Goal: Information Seeking & Learning: Learn about a topic

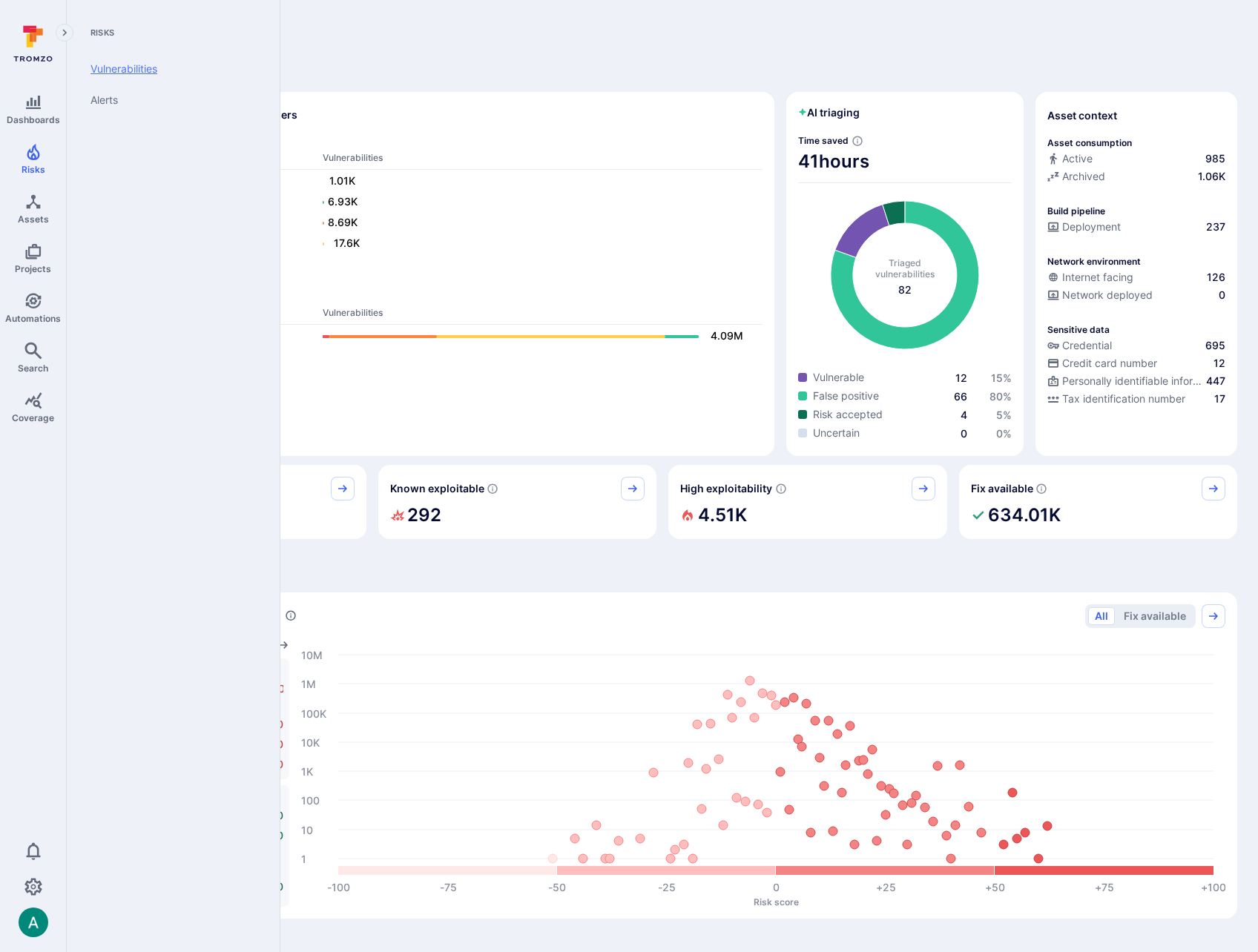
click at [118, 71] on link "Vulnerabilities" at bounding box center [169, 69] width 183 height 31
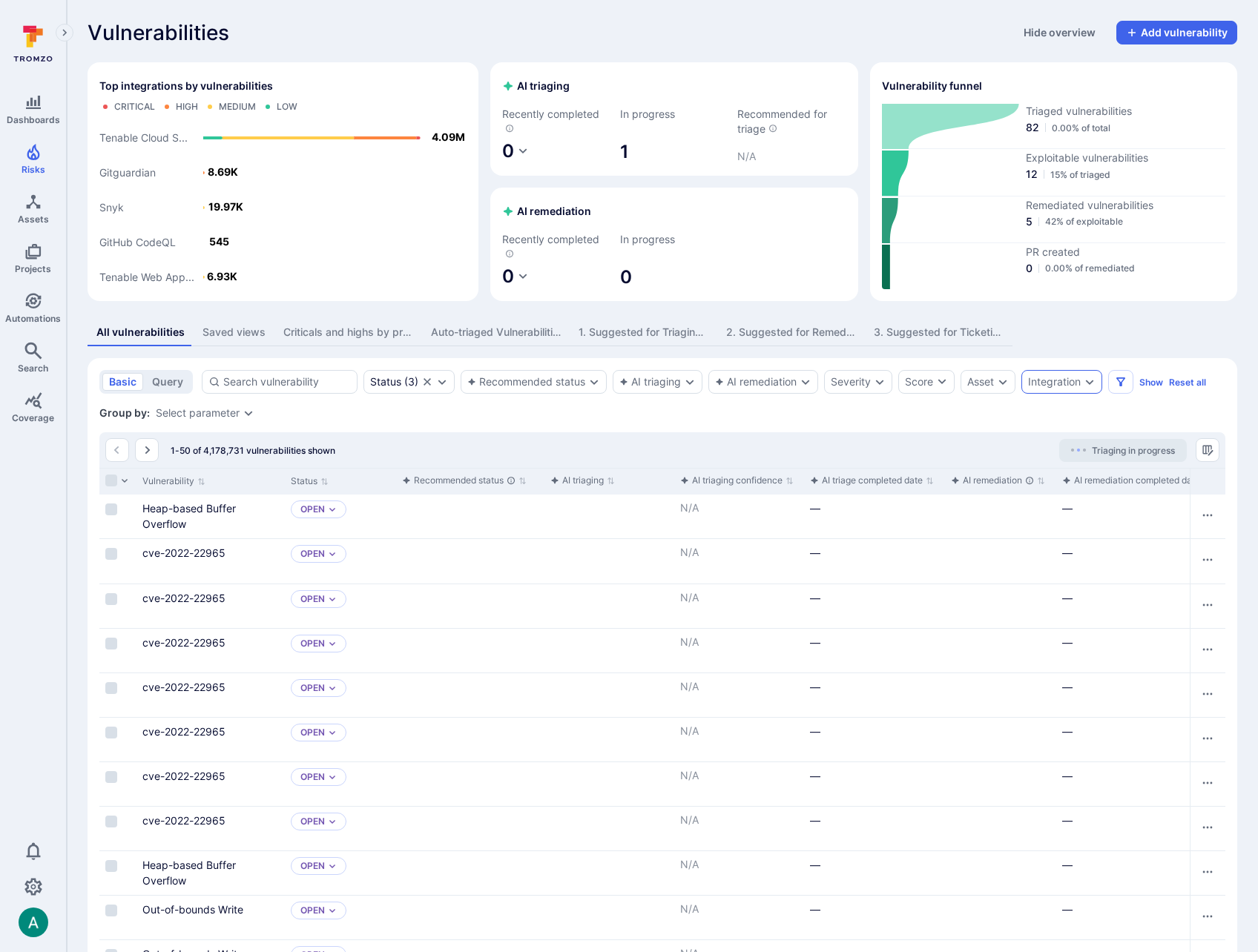
click at [1095, 379] on icon "Expand dropdown" at bounding box center [1089, 382] width 12 height 12
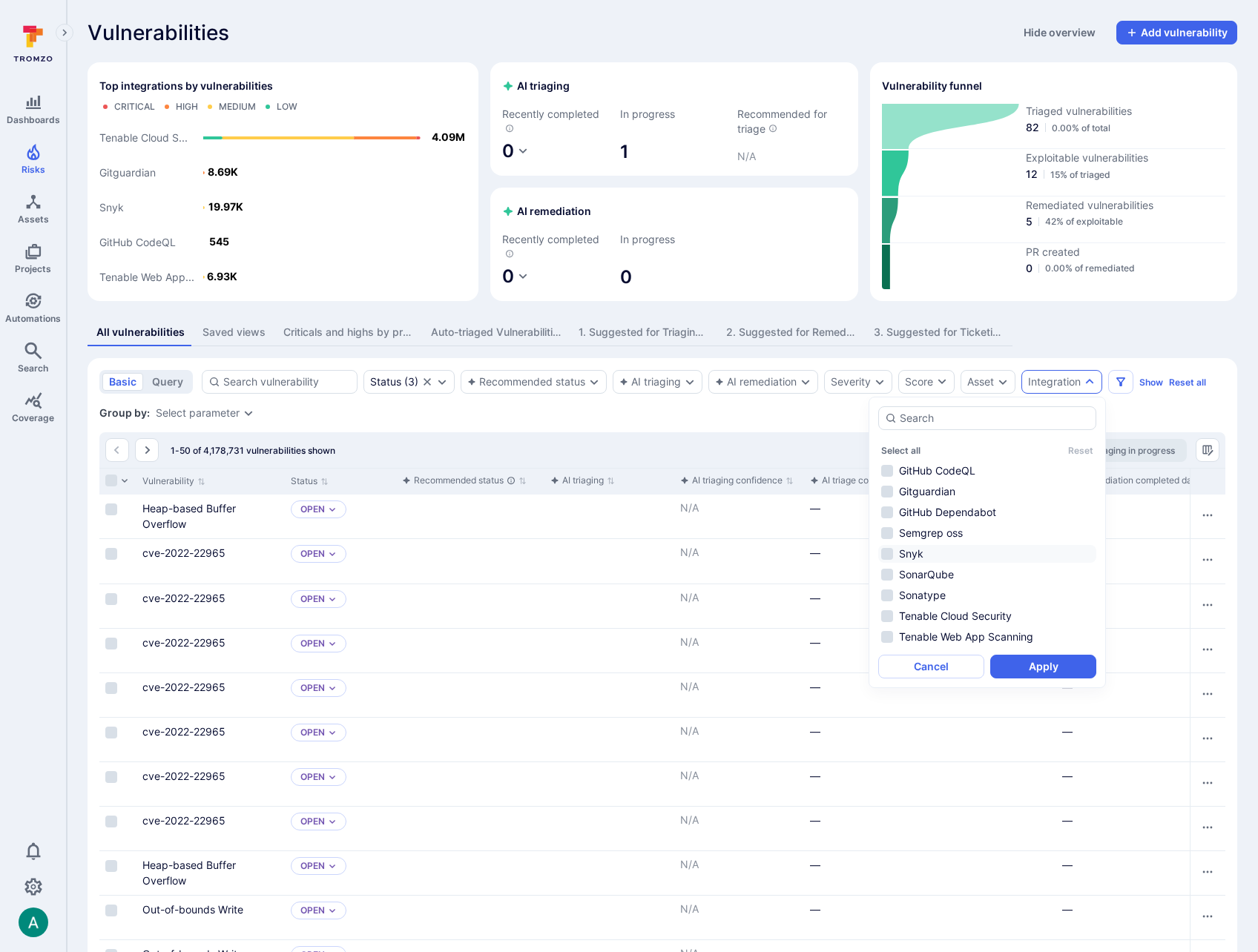
click at [919, 549] on li "Snyk" at bounding box center [987, 553] width 218 height 18
click at [1043, 672] on button "Apply" at bounding box center [1043, 666] width 106 height 23
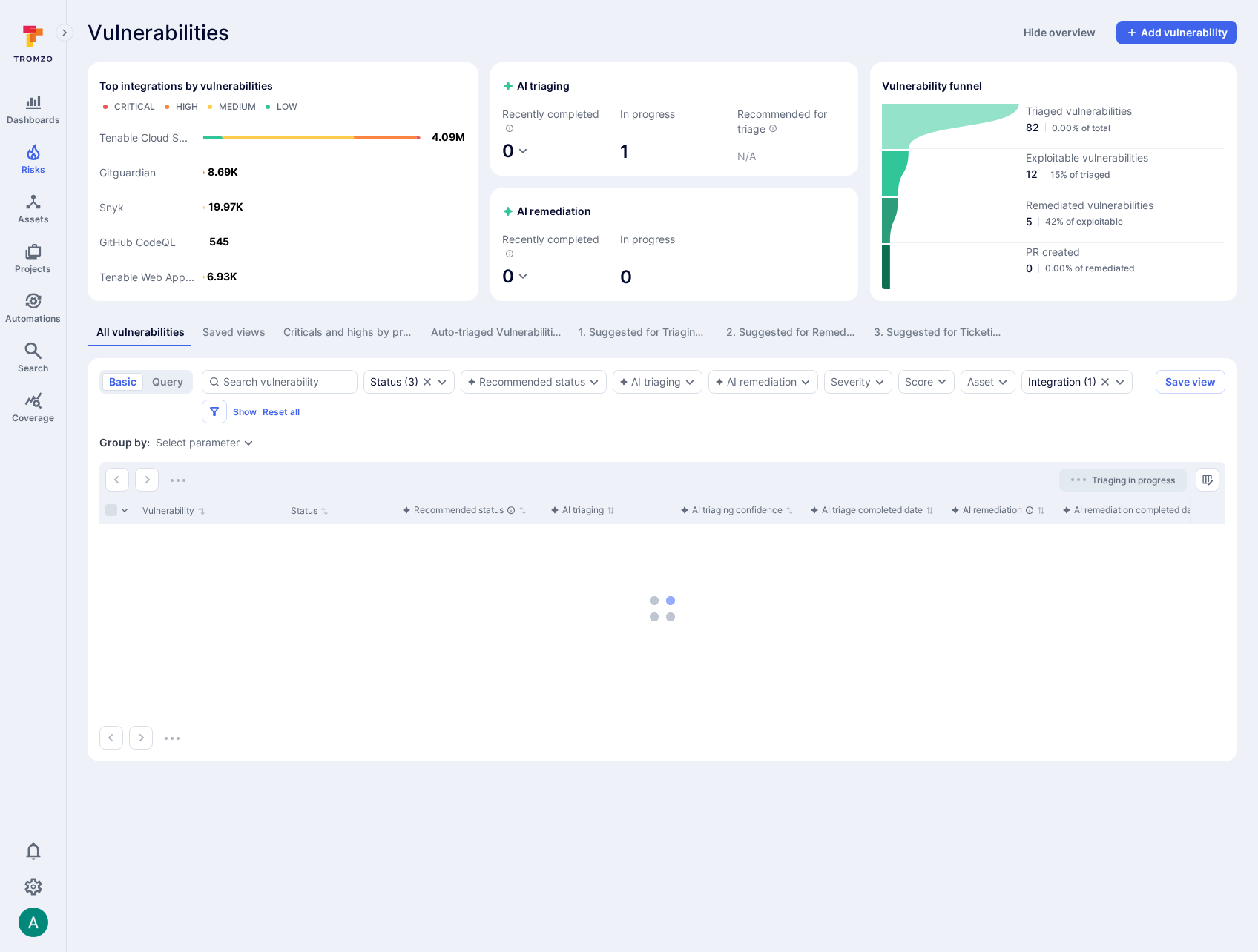
click at [215, 444] on div "Select parameter" at bounding box center [198, 442] width 84 height 12
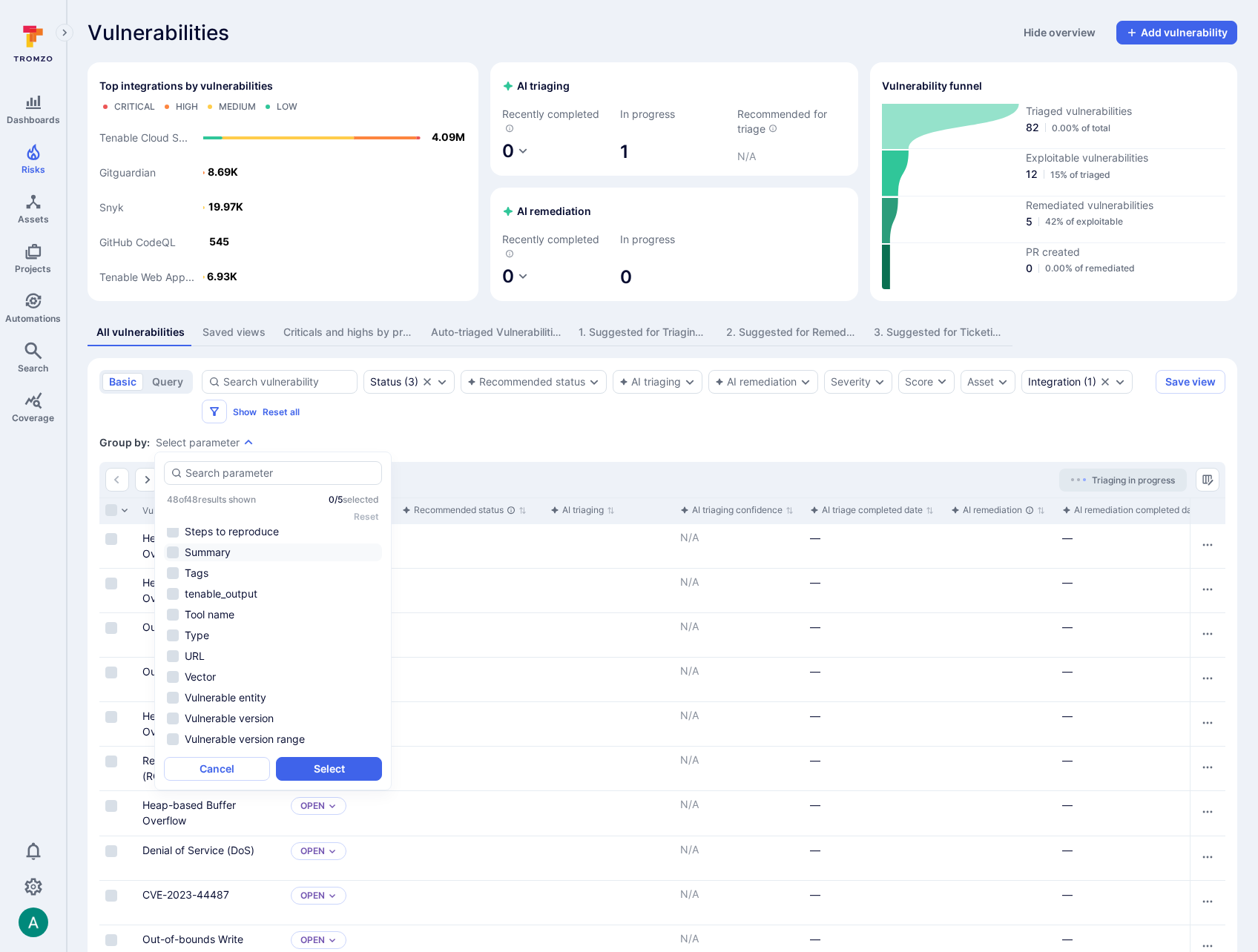
scroll to position [719, 0]
click at [234, 565] on li "Source path" at bounding box center [273, 565] width 218 height 18
click at [349, 769] on button "Select" at bounding box center [328, 768] width 106 height 23
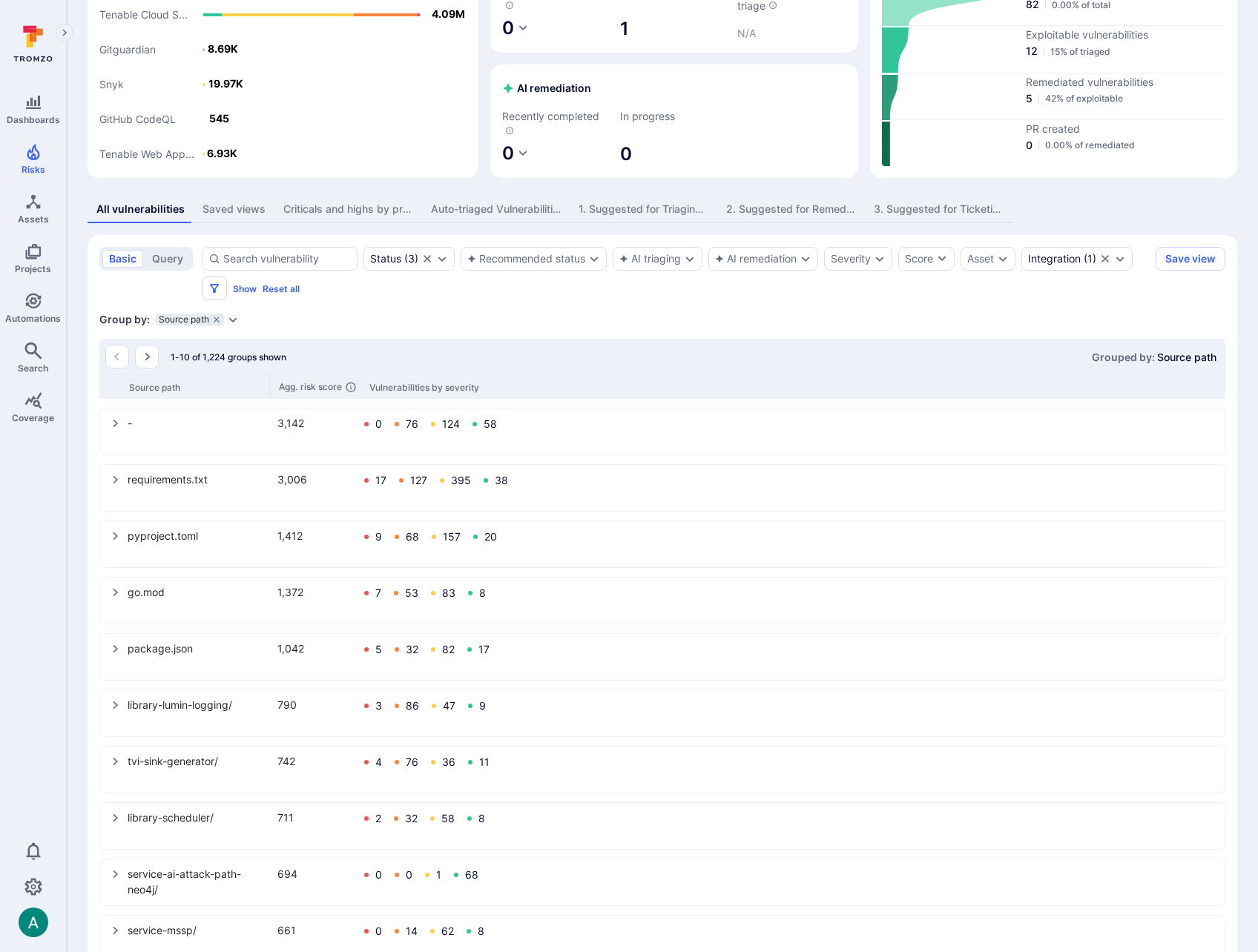
scroll to position [124, 0]
click at [119, 701] on icon "select group" at bounding box center [115, 704] width 12 height 12
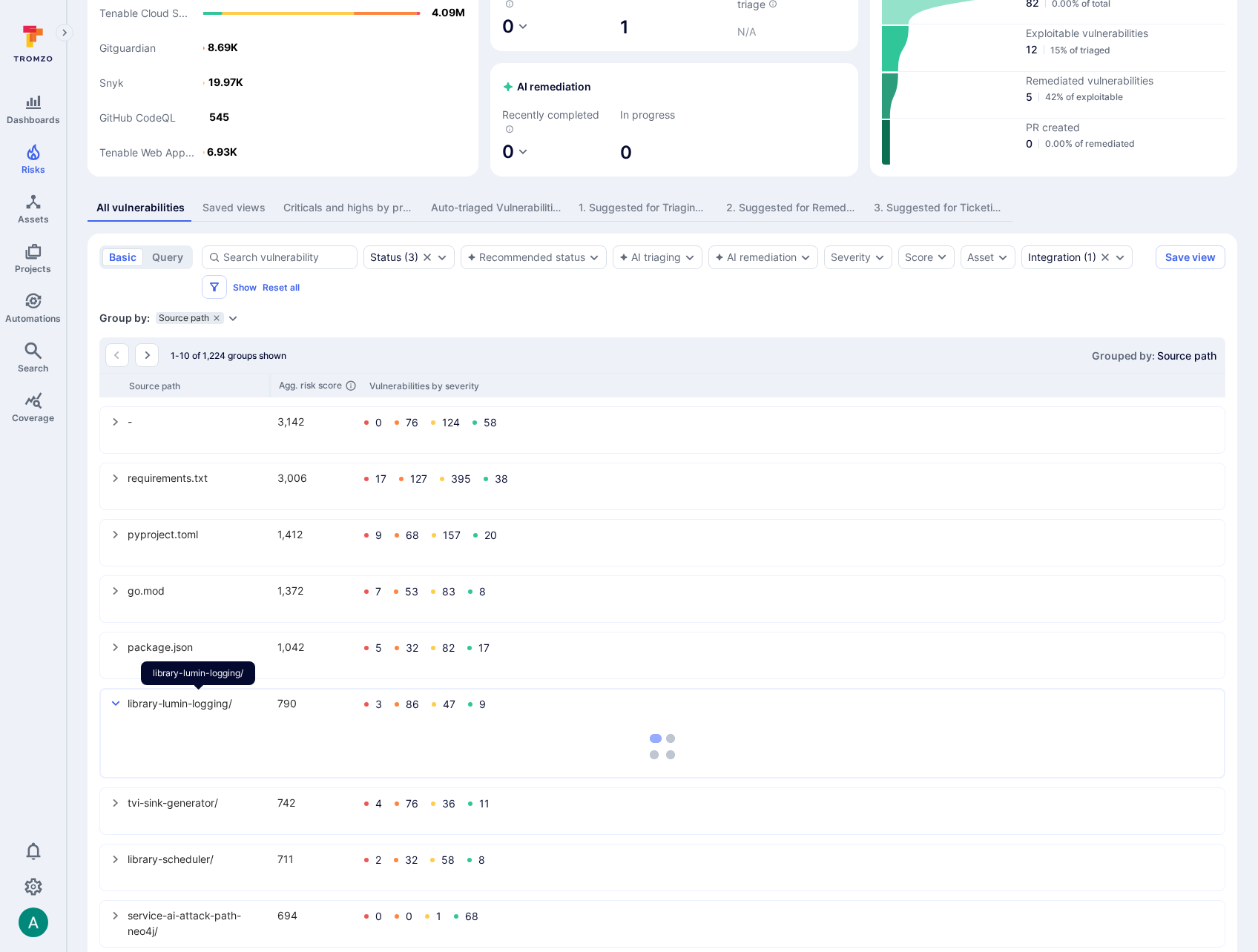
scroll to position [123, 0]
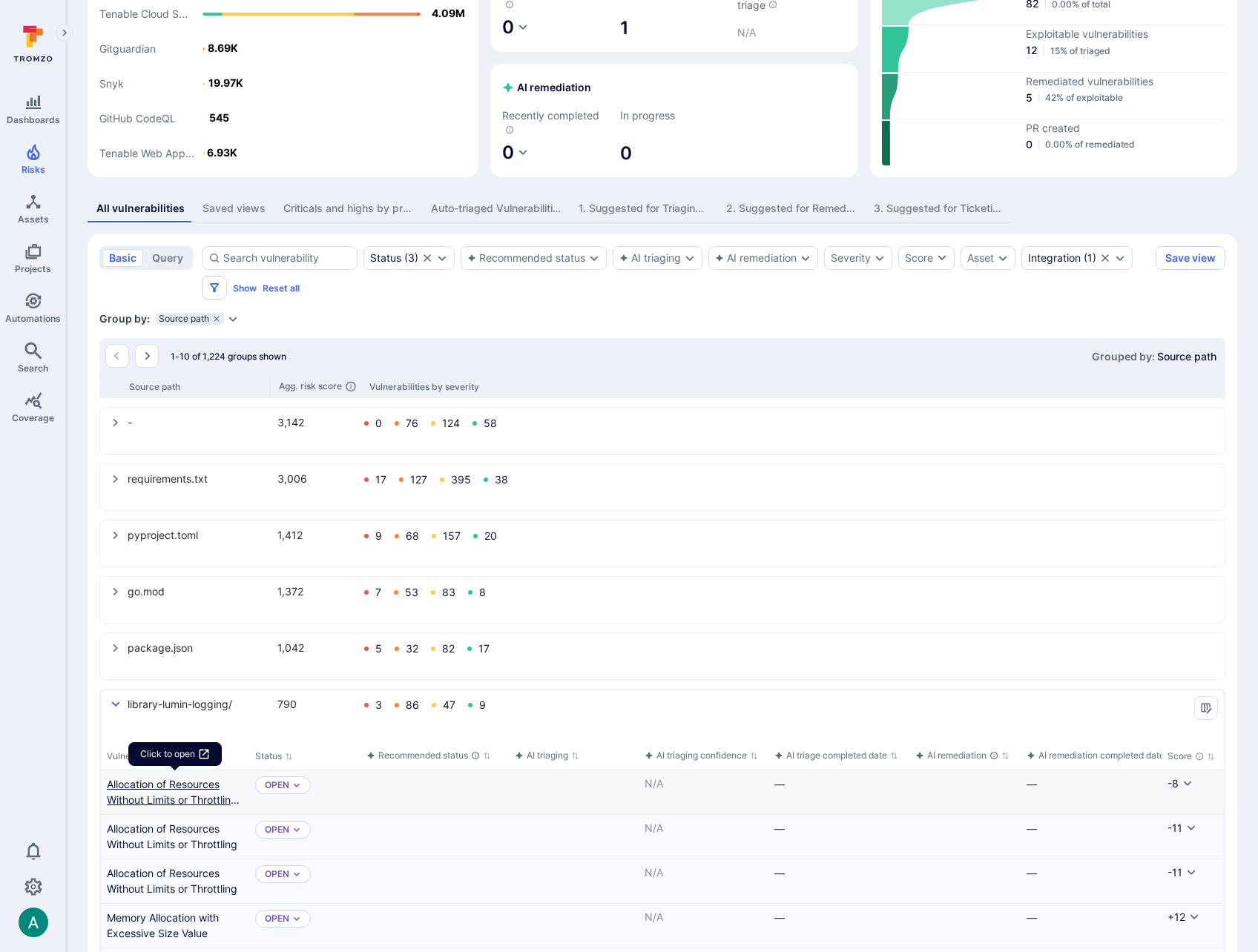
click at [169, 801] on link "Allocation of Resources Without Limits or Throttling (MadeYouReset)" at bounding box center [174, 791] width 136 height 31
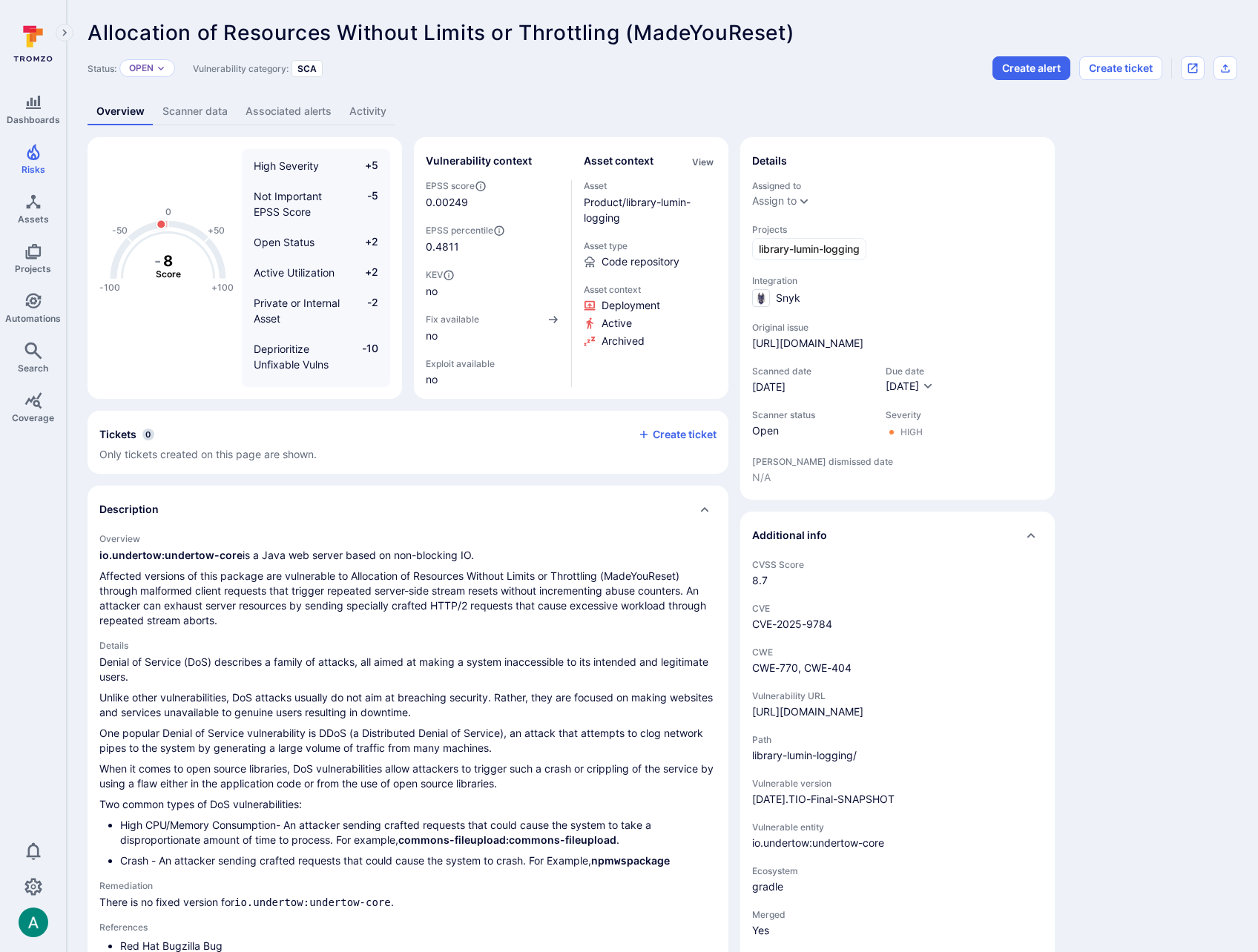
click at [365, 111] on link "Activity" at bounding box center [368, 111] width 55 height 27
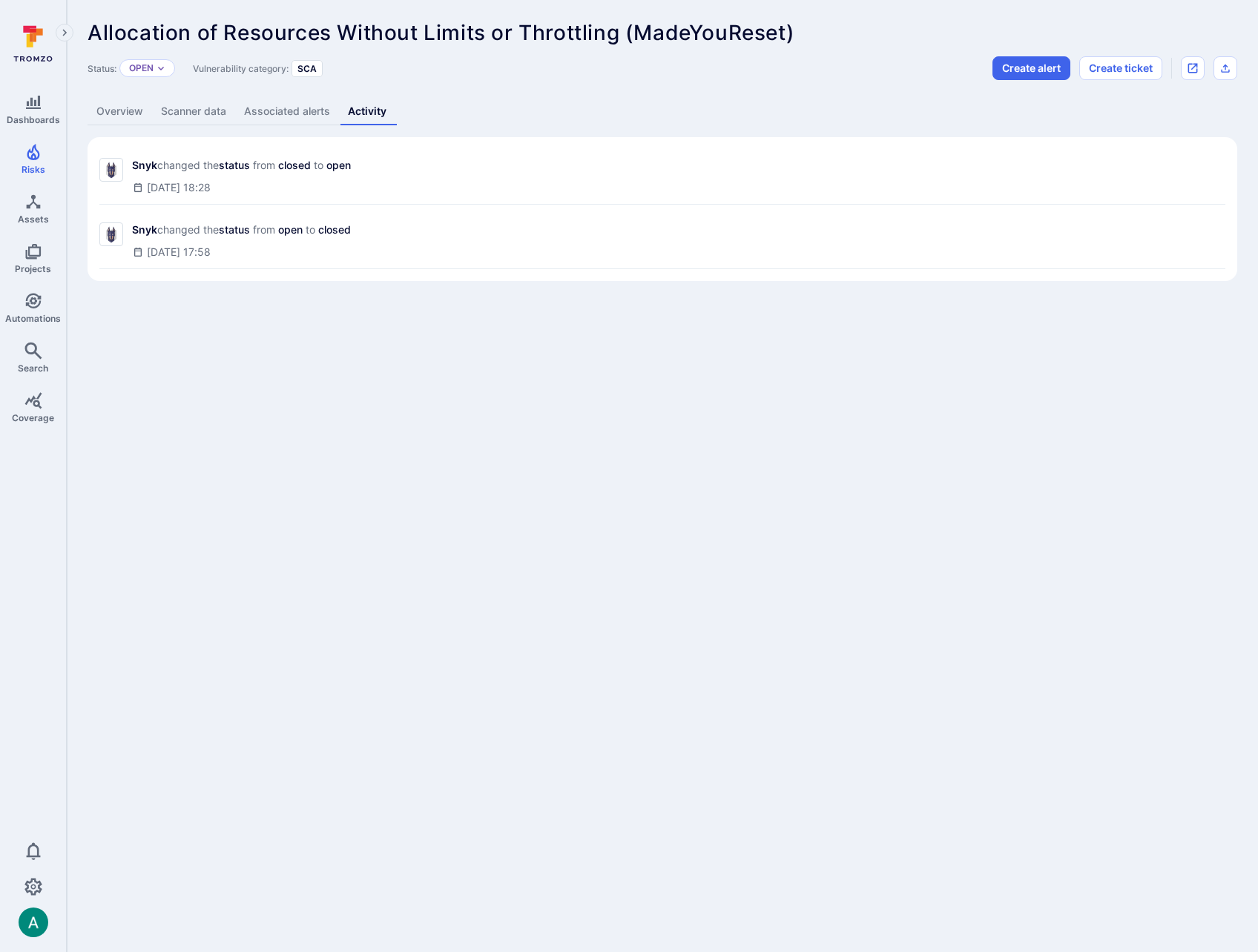
click at [178, 111] on link "Scanner data" at bounding box center [193, 111] width 83 height 27
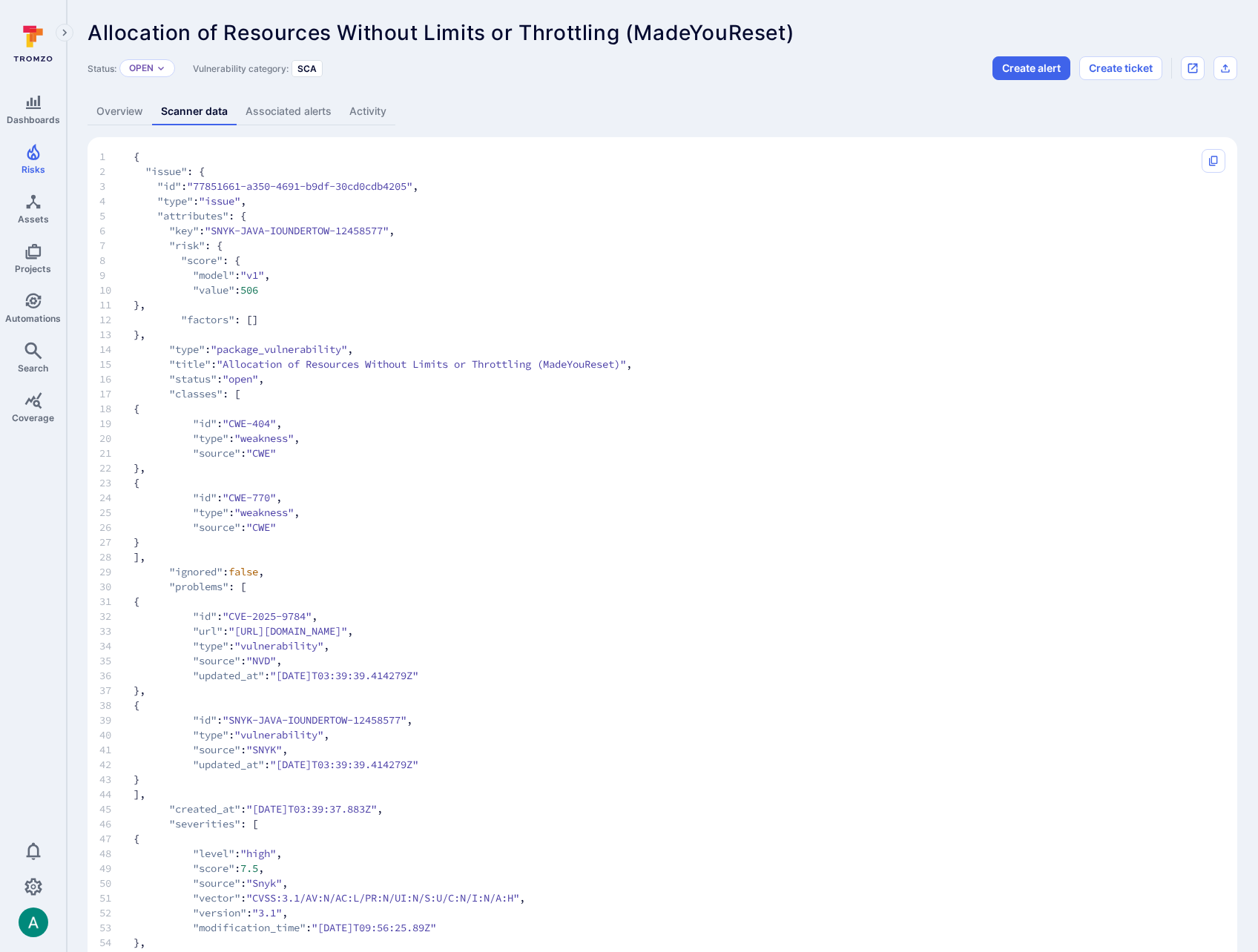
click at [401, 334] on span "13 }," at bounding box center [647, 334] width 1096 height 15
click at [119, 102] on link "Overview" at bounding box center [119, 111] width 65 height 27
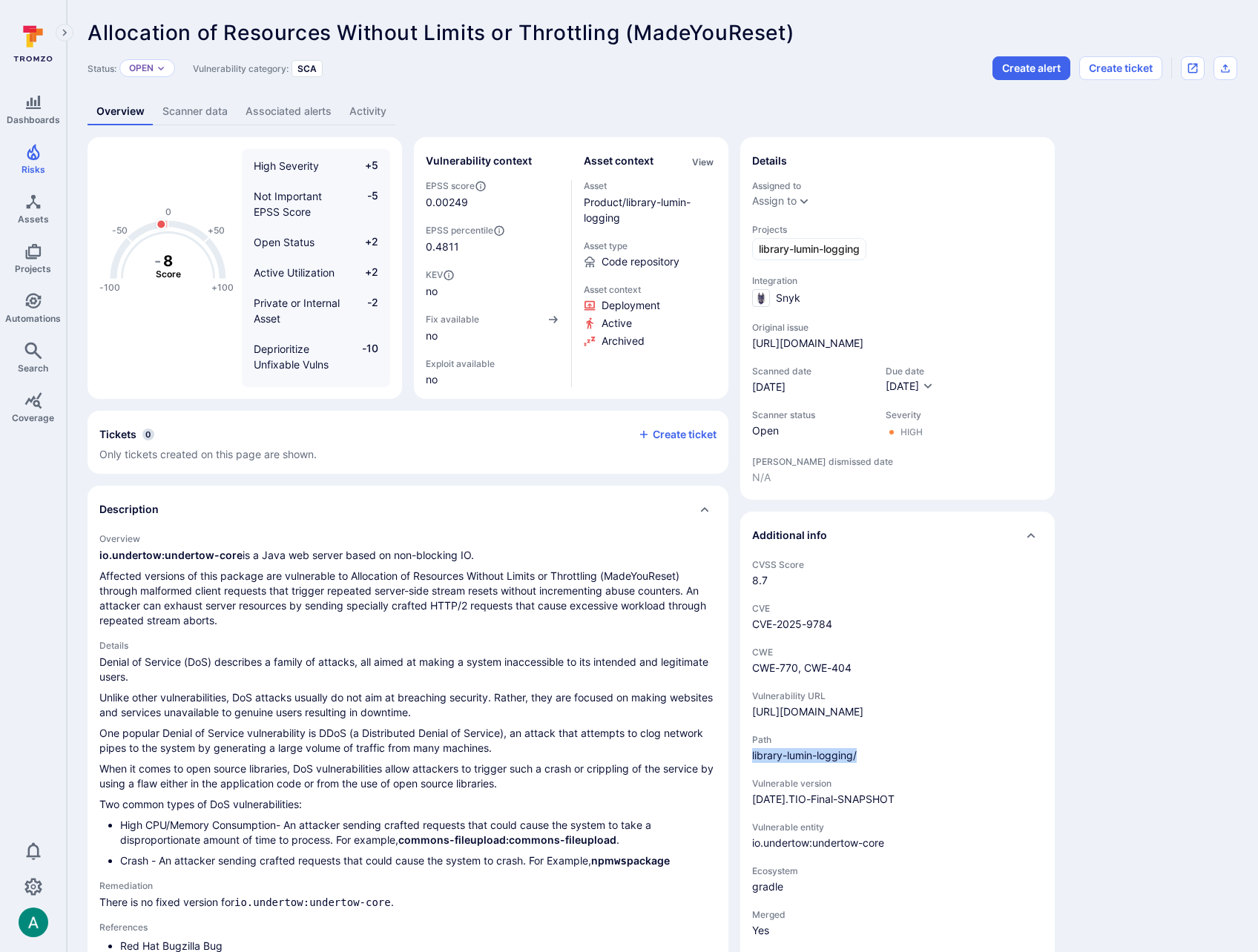
drag, startPoint x: 751, startPoint y: 771, endPoint x: 884, endPoint y: 772, distance: 133.0
click at [884, 763] on span "library-lumin-logging/" at bounding box center [897, 755] width 290 height 15
copy span "library-lumin-logging/"
drag, startPoint x: 197, startPoint y: 106, endPoint x: 224, endPoint y: 133, distance: 38.2
click at [197, 106] on link "Scanner data" at bounding box center [194, 111] width 83 height 27
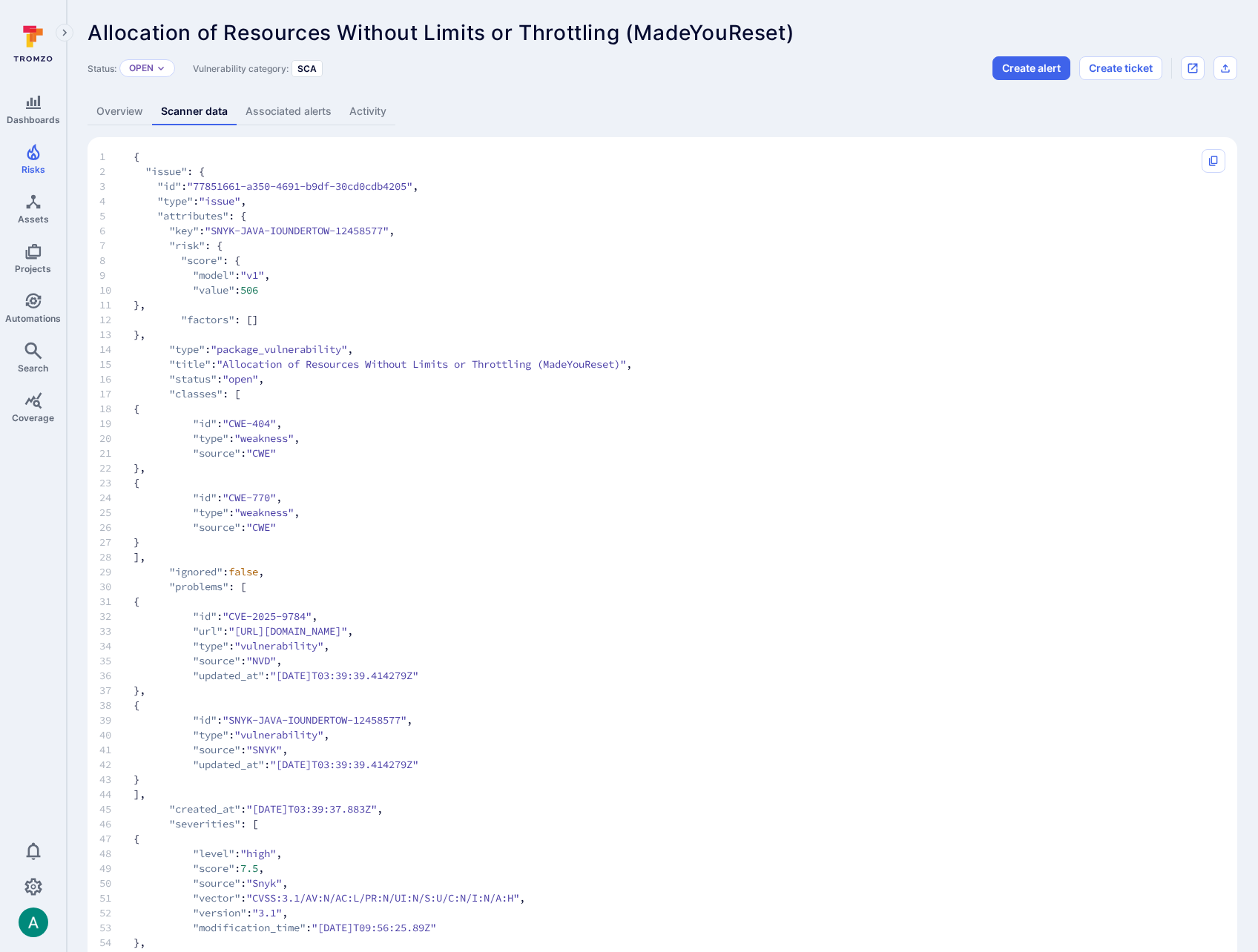
drag, startPoint x: 416, startPoint y: 282, endPoint x: 445, endPoint y: 272, distance: 30.7
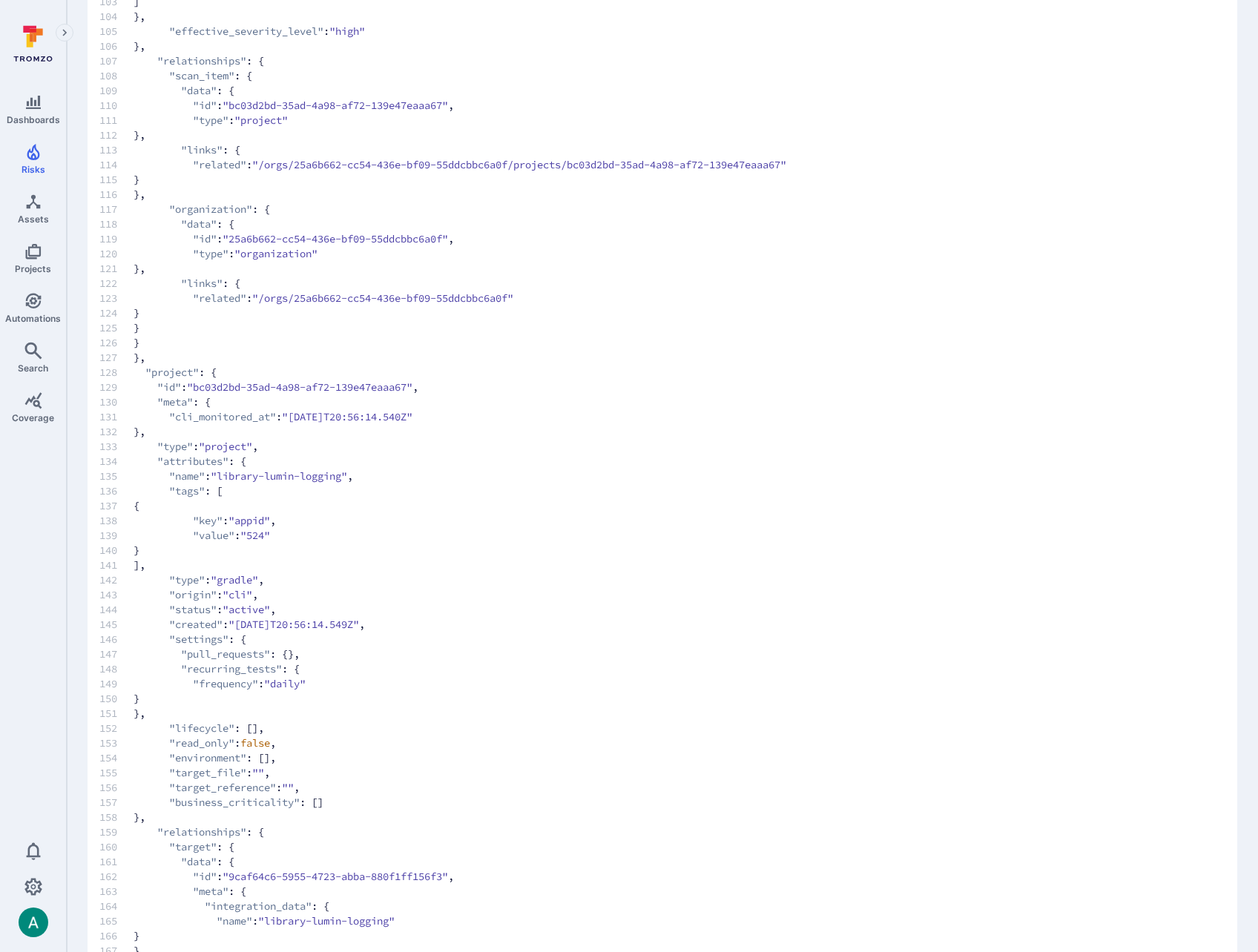
scroll to position [2186, 0]
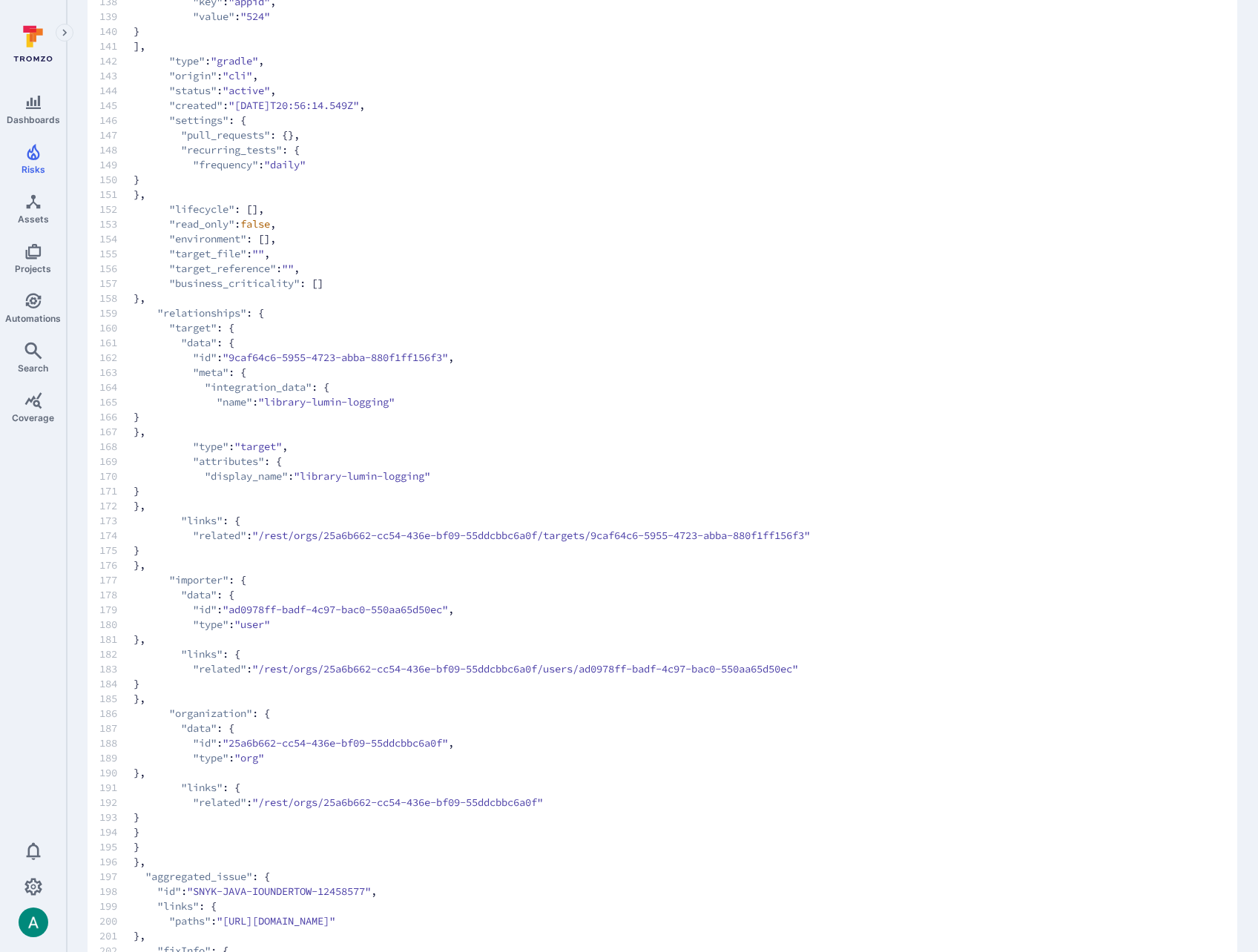
drag, startPoint x: 494, startPoint y: 160, endPoint x: 604, endPoint y: 134, distance: 113.0
click at [529, 153] on code "1 { 2 "issue" : { 3 "id" : "77851661-a350-4691-b9df-30cd0cdb4205" , 4 "type" : …" at bounding box center [647, 432] width 1096 height 4938
click at [1160, 104] on span "145 "created" : "2024-08-21T20:56:14.549Z" ," at bounding box center [647, 105] width 1096 height 15
